Goal: Task Accomplishment & Management: Complete application form

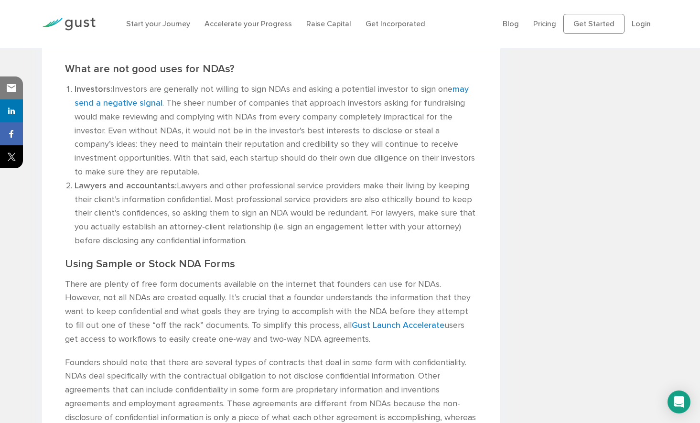
scroll to position [1181, 0]
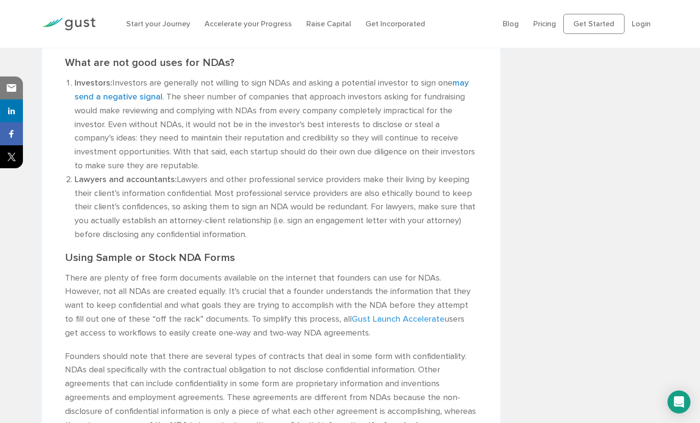
click at [352, 314] on link "Gust Launch Accelerate" at bounding box center [398, 319] width 93 height 10
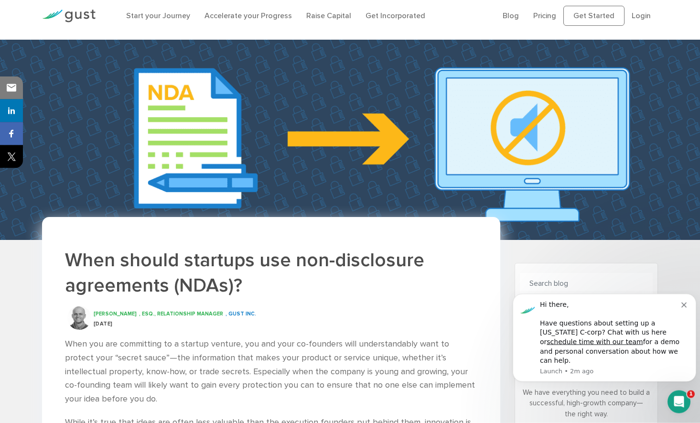
scroll to position [0, 0]
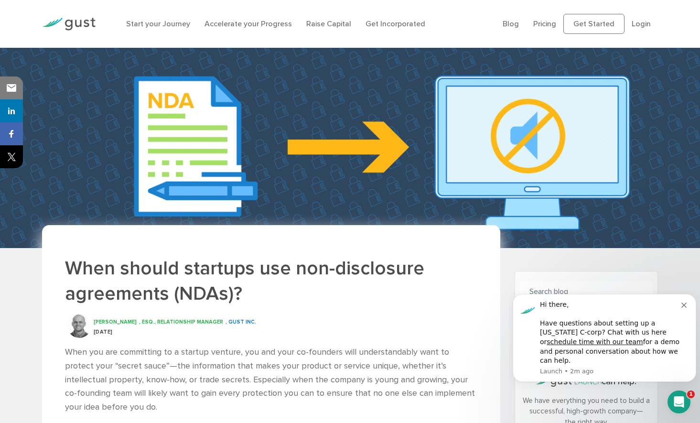
click at [544, 29] on li "Pricing" at bounding box center [544, 23] width 23 height 11
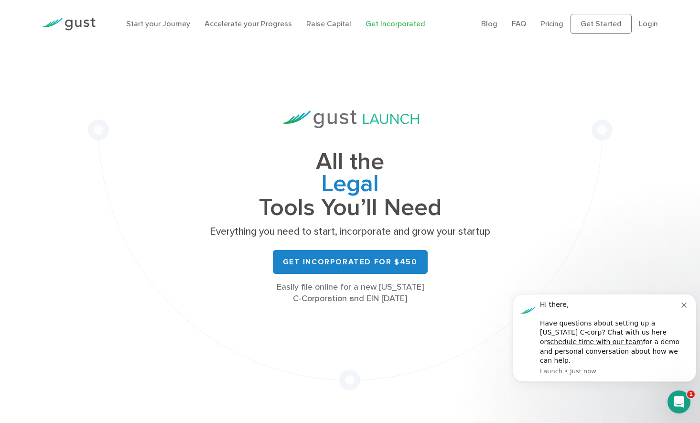
click at [685, 308] on icon "Dismiss notification" at bounding box center [684, 305] width 5 height 5
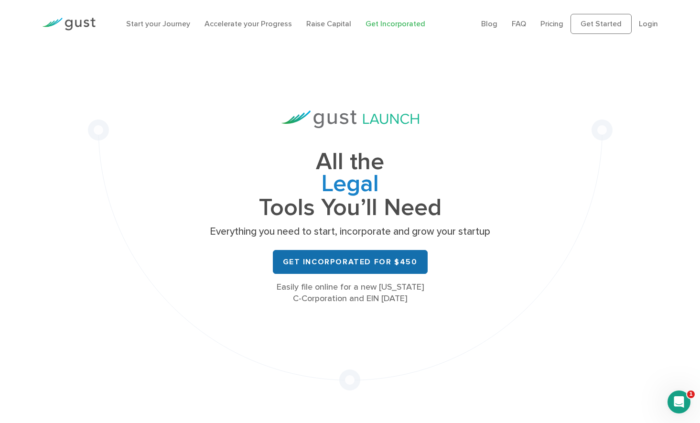
click at [338, 264] on link "Get Incorporated for $450" at bounding box center [350, 262] width 155 height 24
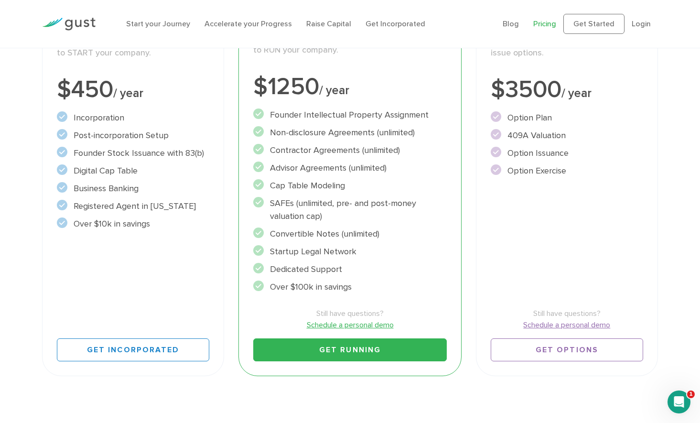
scroll to position [236, 0]
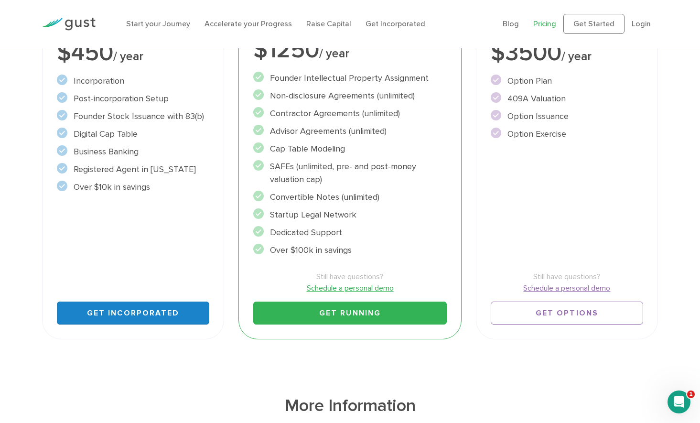
click at [127, 314] on link "Get Incorporated" at bounding box center [133, 313] width 152 height 23
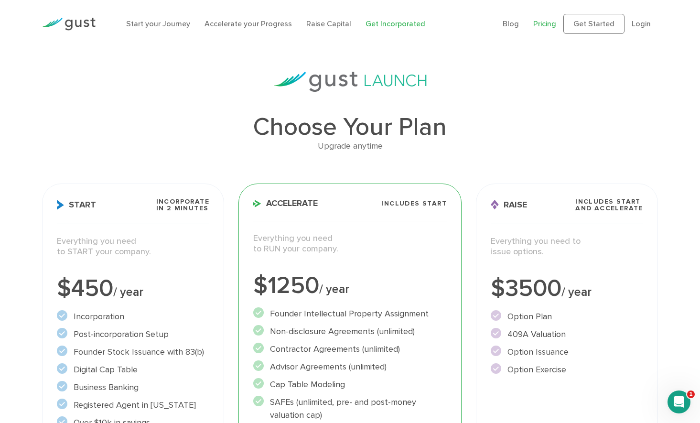
click at [406, 24] on link "Get Incorporated" at bounding box center [396, 23] width 60 height 9
